Goal: Task Accomplishment & Management: Use online tool/utility

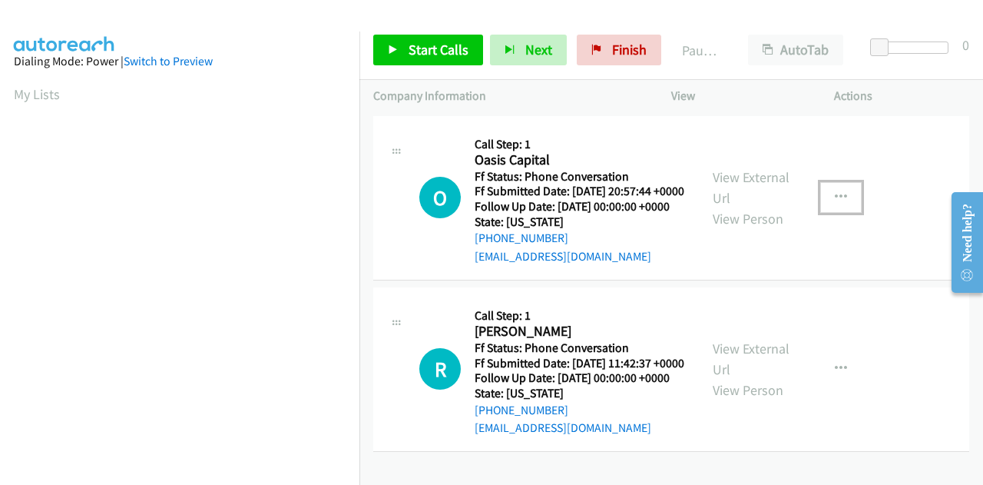
click at [822, 210] on button "button" at bounding box center [840, 197] width 41 height 31
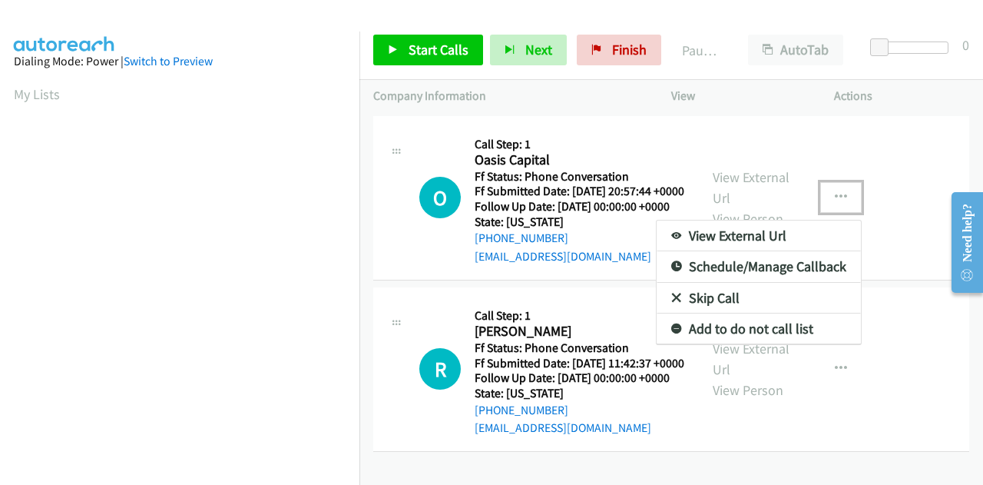
click at [716, 306] on link "Skip Call" at bounding box center [759, 298] width 204 height 31
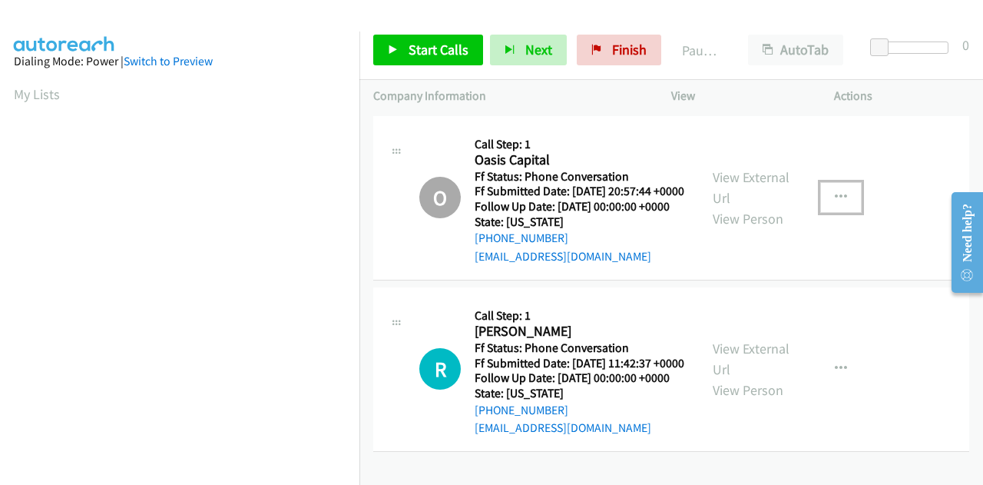
scroll to position [49, 0]
click at [604, 42] on link "Finish" at bounding box center [619, 50] width 84 height 31
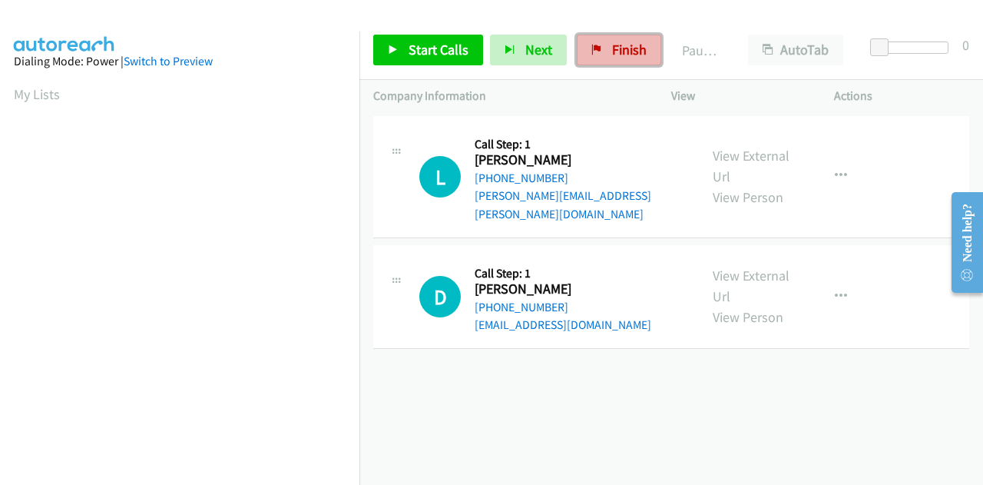
click at [601, 60] on link "Finish" at bounding box center [619, 50] width 84 height 31
